Goal: Find specific page/section: Find specific page/section

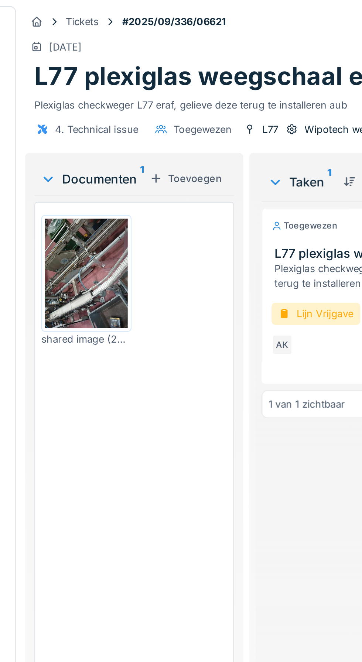
click at [81, 138] on img at bounding box center [84, 132] width 40 height 53
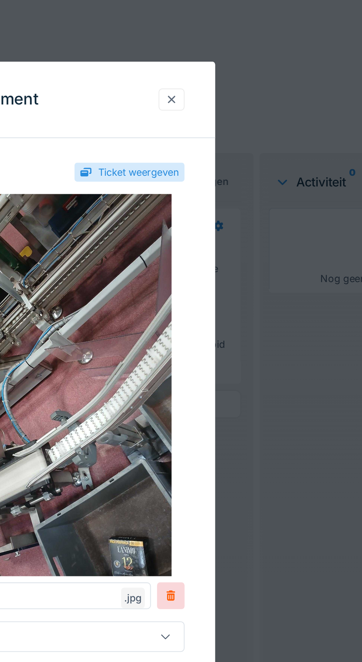
click at [250, 50] on div at bounding box center [250, 48] width 6 height 7
